Goal: Book appointment/travel/reservation

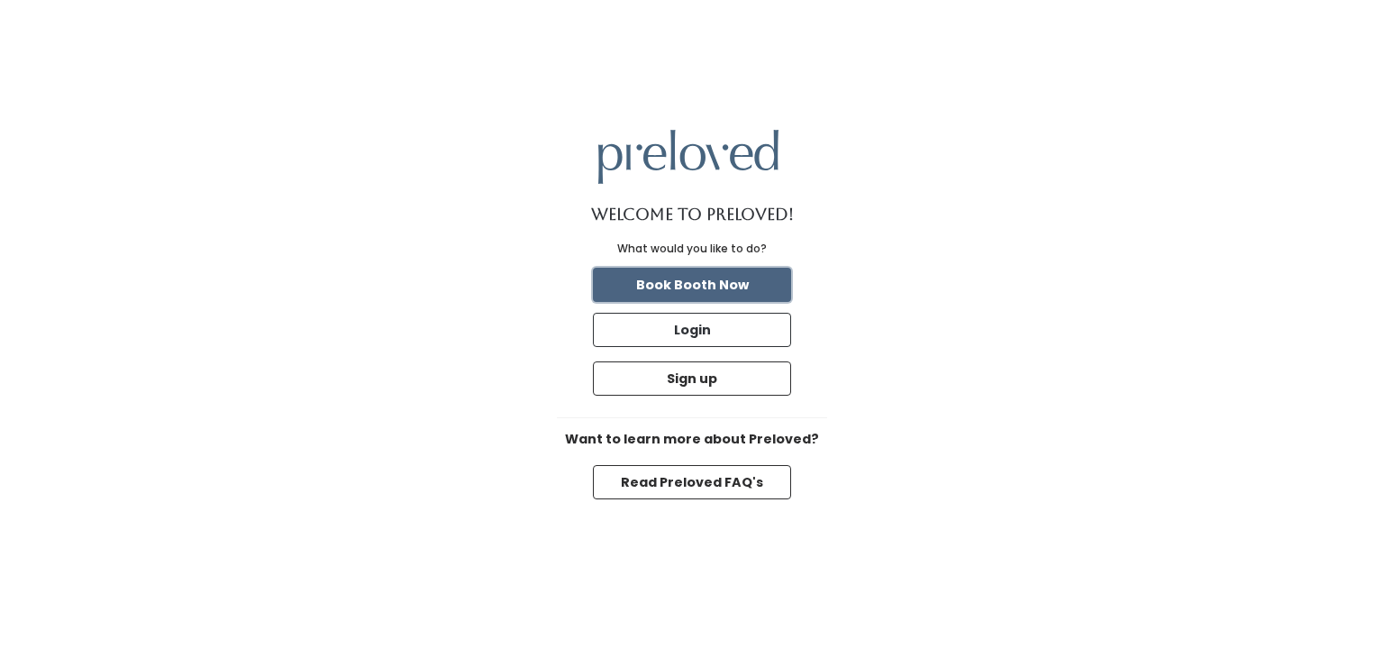
click at [748, 283] on button "Book Booth Now" at bounding box center [692, 285] width 198 height 34
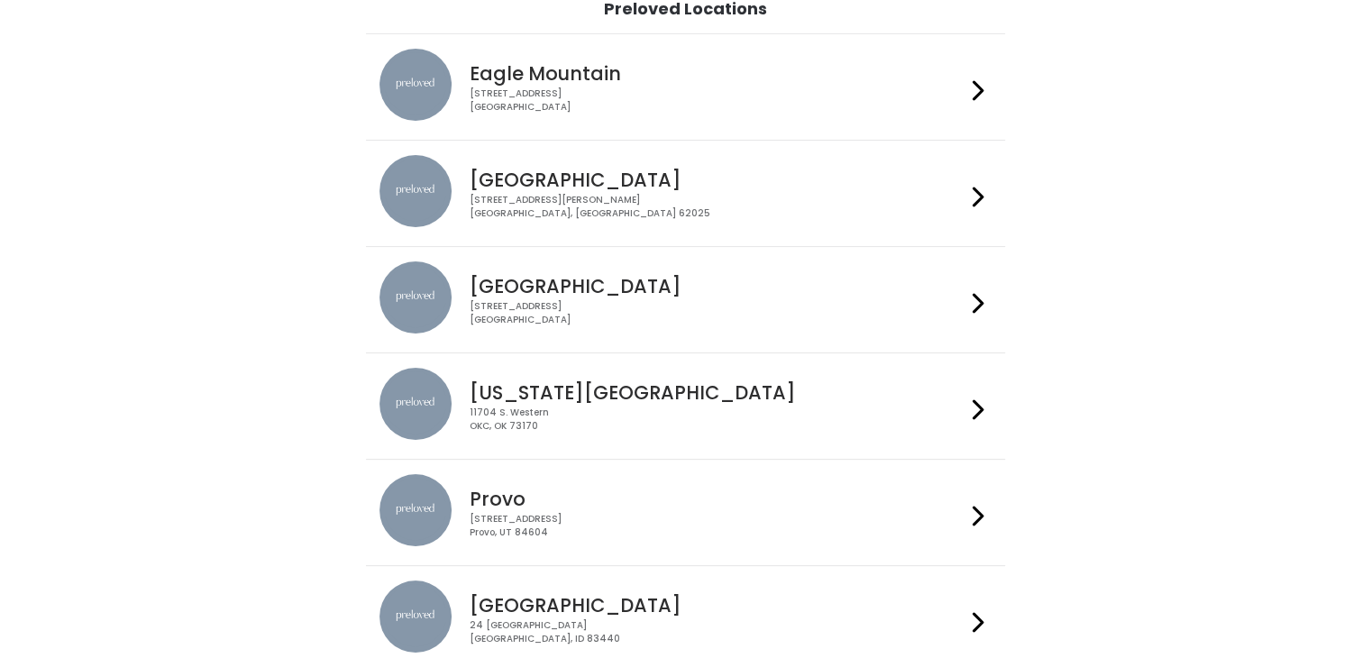
scroll to position [144, 0]
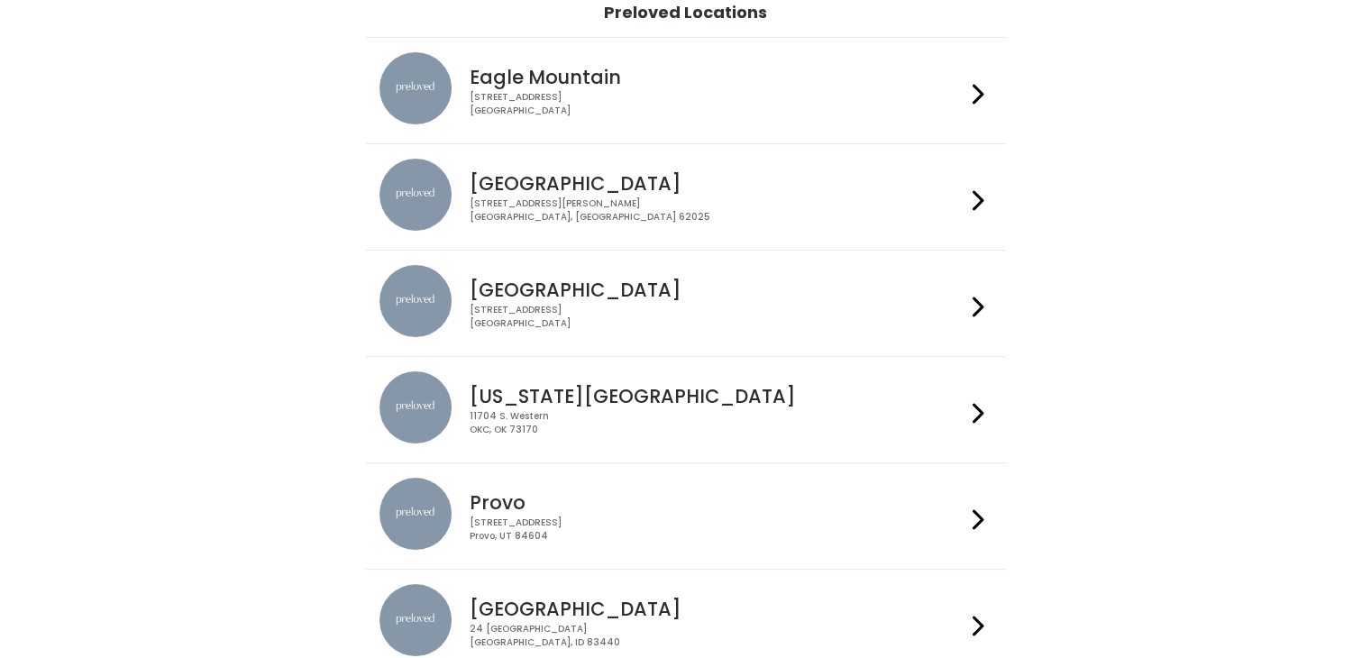
click at [580, 310] on div "[STREET_ADDRESS]" at bounding box center [718, 317] width 496 height 26
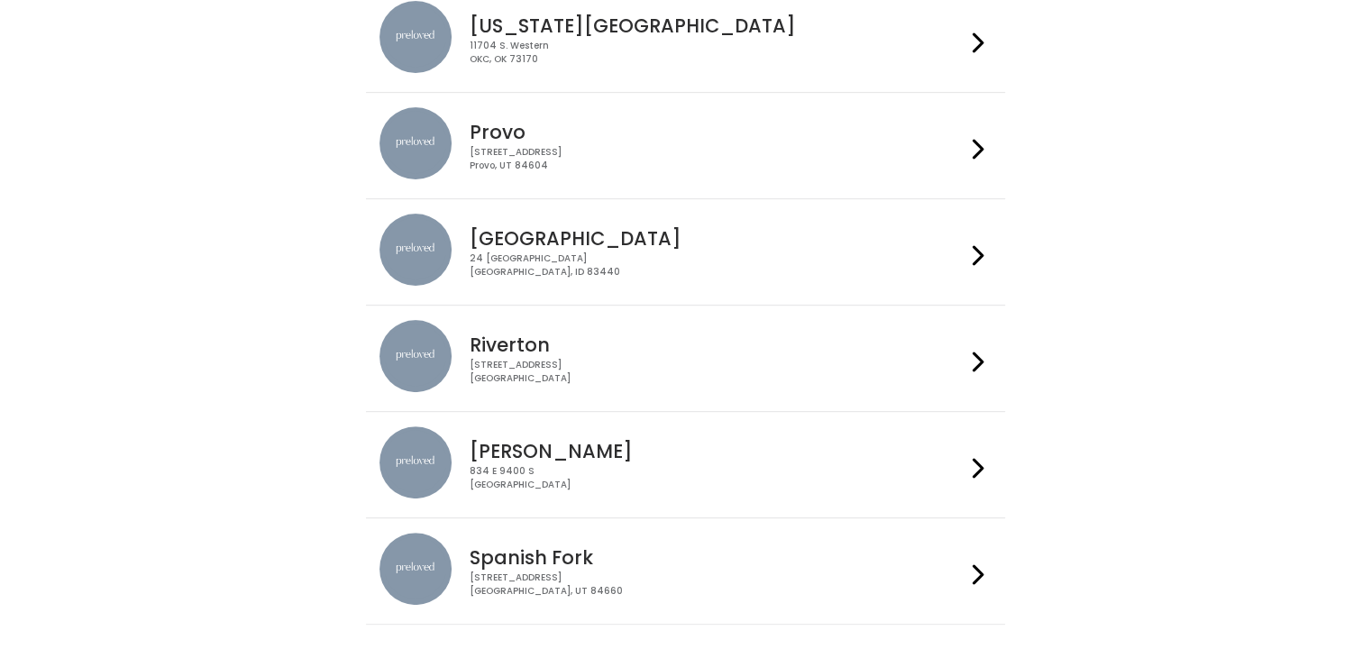
scroll to position [598, 0]
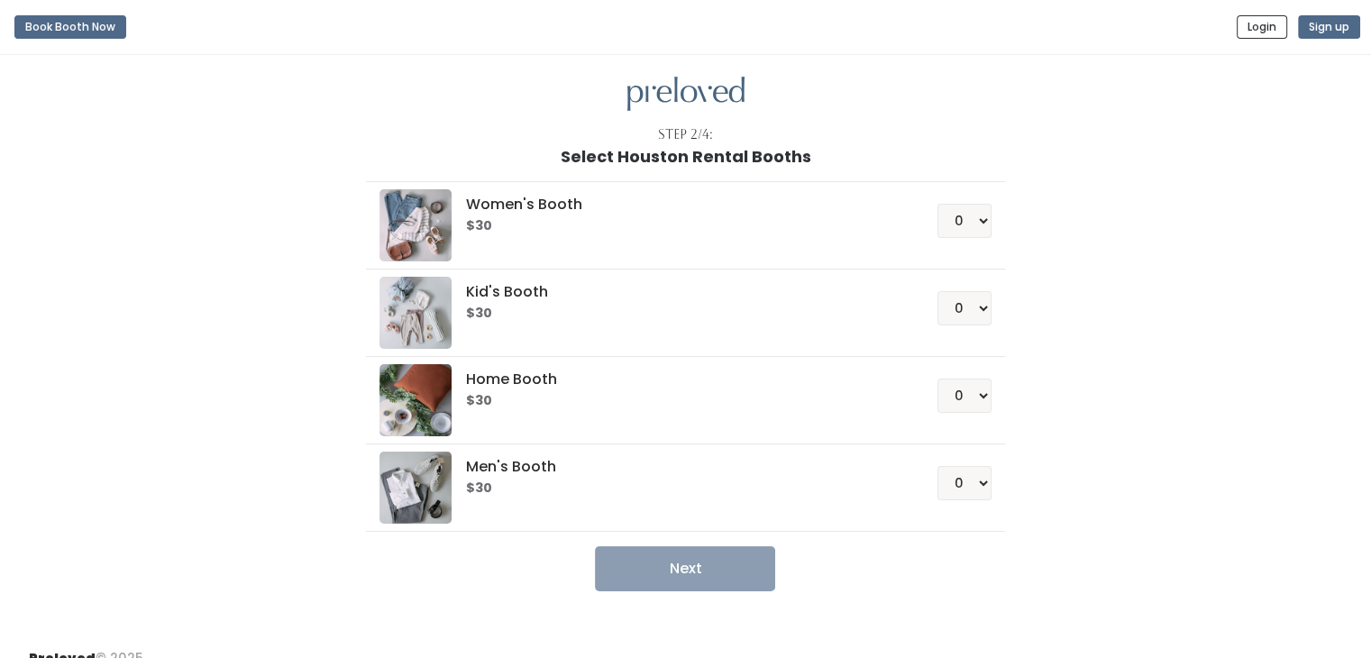
click at [580, 233] on h6 "$30" at bounding box center [680, 226] width 428 height 14
